Goal: Task Accomplishment & Management: Complete application form

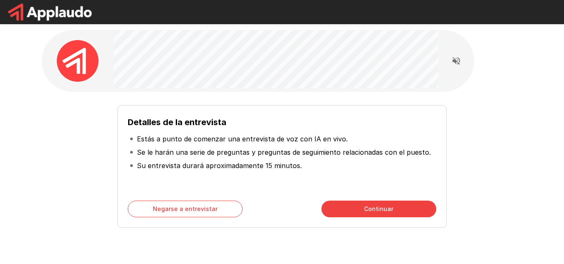
click at [422, 208] on button "Continuar" at bounding box center [379, 209] width 115 height 17
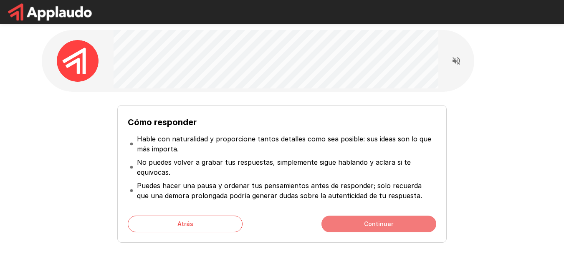
click at [381, 221] on font "Continuar" at bounding box center [378, 224] width 29 height 7
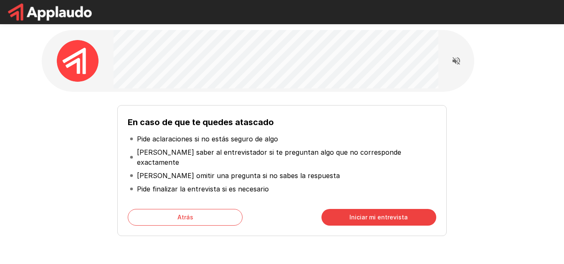
click at [391, 214] on font "Iniciar mi entrevista" at bounding box center [379, 217] width 58 height 7
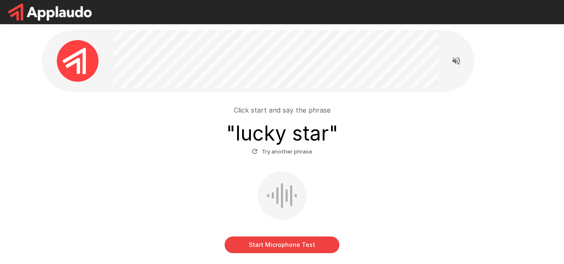
click at [278, 128] on h3 "" lucky star "" at bounding box center [282, 133] width 112 height 23
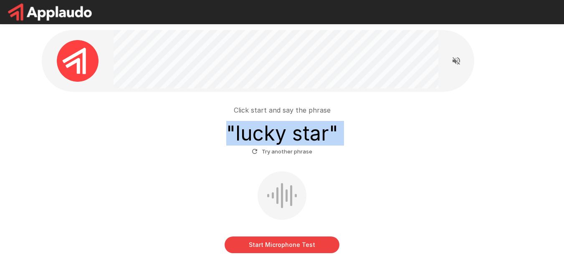
click at [278, 128] on h3 "" lucky star "" at bounding box center [282, 133] width 112 height 23
copy div "" lucky star " Try another phrase"
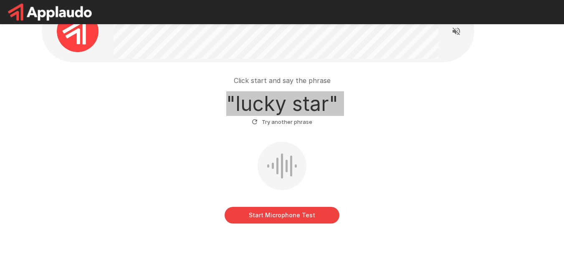
scroll to position [59, 0]
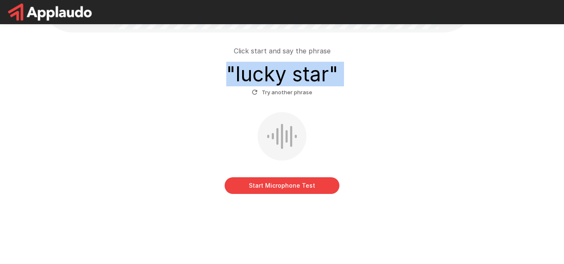
click at [303, 183] on button "Start Microphone Test" at bounding box center [282, 186] width 115 height 17
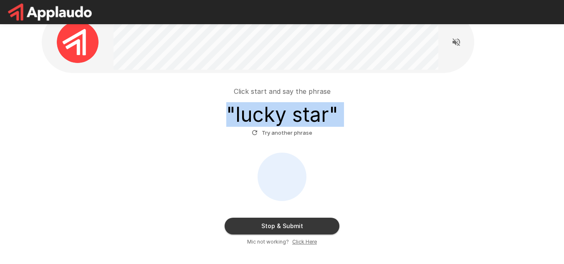
scroll to position [18, 0]
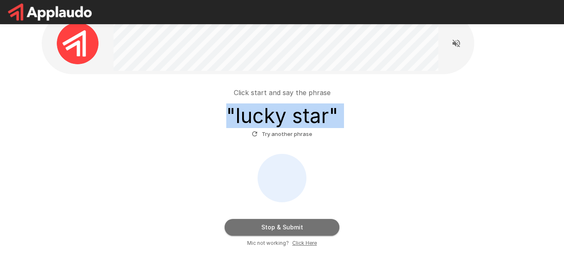
click at [291, 233] on button "Stop & Submit" at bounding box center [282, 227] width 115 height 17
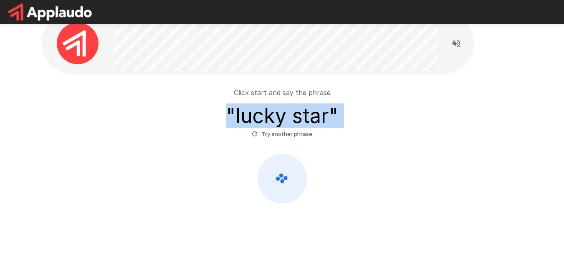
click at [358, 134] on div "Click start and say the phrase " lucky star " Try another phrase" at bounding box center [282, 114] width 474 height 53
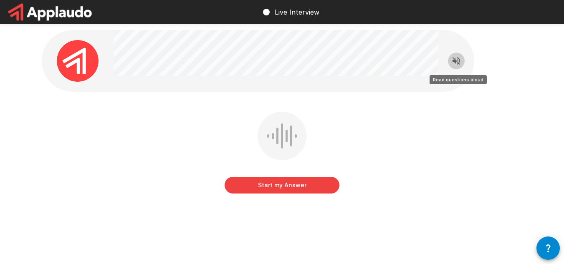
click at [455, 62] on icon "Read questions aloud" at bounding box center [457, 61] width 8 height 8
click at [453, 61] on icon "Stop reading questions aloud" at bounding box center [457, 61] width 8 height 8
click at [454, 58] on icon "Read questions aloud" at bounding box center [457, 61] width 8 height 8
click at [457, 57] on icon "Stop reading questions aloud" at bounding box center [457, 61] width 10 height 10
click at [455, 57] on icon "Read questions aloud" at bounding box center [457, 61] width 10 height 10
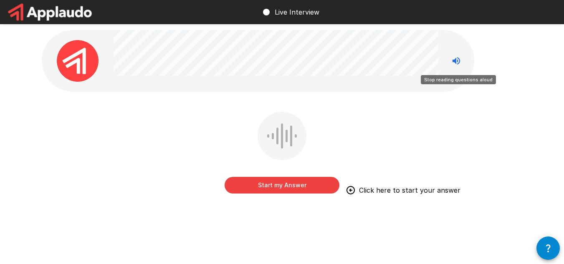
click at [457, 59] on icon "Stop reading questions aloud" at bounding box center [457, 61] width 8 height 8
click at [459, 58] on icon "Read questions aloud" at bounding box center [457, 61] width 8 height 8
click at [456, 60] on icon "Stop reading questions aloud" at bounding box center [457, 61] width 8 height 8
click at [452, 62] on icon "Read questions aloud" at bounding box center [457, 61] width 10 height 10
drag, startPoint x: 520, startPoint y: 100, endPoint x: 514, endPoint y: 81, distance: 20.4
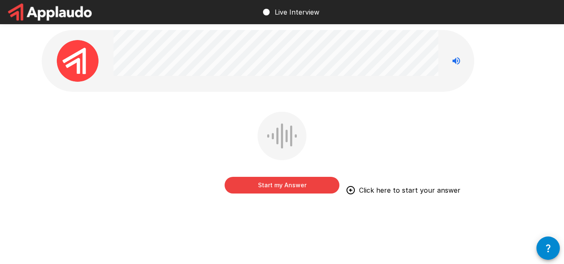
click at [520, 100] on div "Start my Answer Click here to start your answer" at bounding box center [282, 136] width 501 height 273
click at [362, 101] on div "Empezar mi respuesta Haga clic aquí para comenzar su respuesta" at bounding box center [282, 136] width 501 height 273
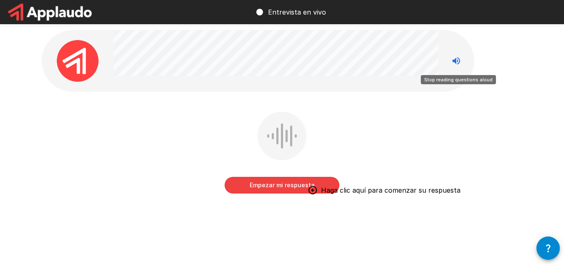
click at [458, 60] on icon "Deja de leer las preguntas en voz alta" at bounding box center [457, 61] width 10 height 10
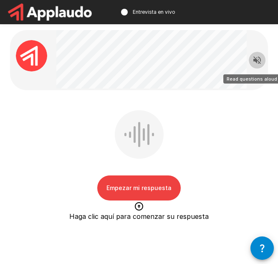
click at [251, 60] on button "Read questions aloud" at bounding box center [257, 60] width 17 height 17
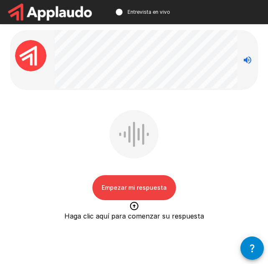
click at [246, 57] on icon "Stop reading questions aloud" at bounding box center [247, 60] width 10 height 10
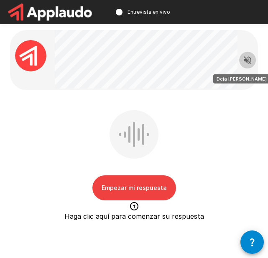
click at [246, 58] on icon "Read questions aloud" at bounding box center [247, 60] width 10 height 10
